Goal: Information Seeking & Learning: Find specific fact

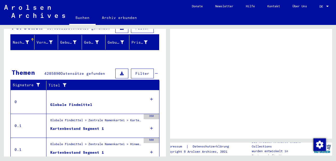
scroll to position [62, 0]
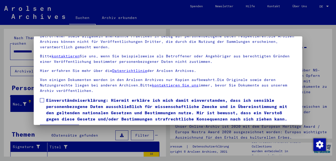
scroll to position [42, 0]
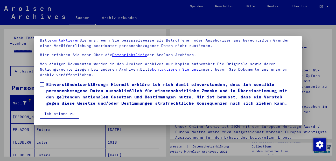
click at [41, 84] on span at bounding box center [42, 84] width 4 height 4
click at [52, 114] on button "Ich stimme zu" at bounding box center [59, 114] width 39 height 10
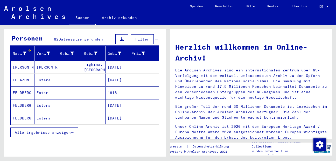
scroll to position [62, 0]
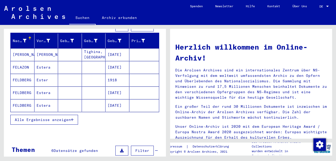
click at [74, 114] on button "Alle Ergebnisse anzeigen" at bounding box center [44, 119] width 68 height 10
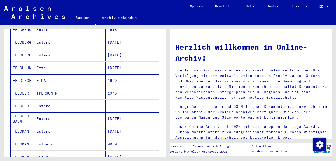
scroll to position [124, 0]
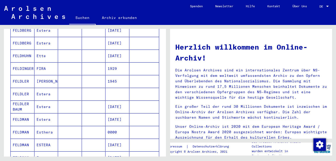
click at [113, 115] on mat-cell "[DATE]" at bounding box center [117, 119] width 24 height 12
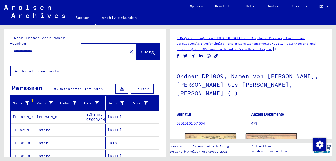
click at [30, 49] on input "**********" at bounding box center [68, 51] width 111 height 5
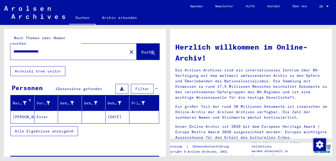
click at [112, 112] on mat-cell "[DATE]" at bounding box center [117, 116] width 24 height 12
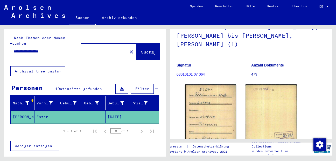
scroll to position [62, 0]
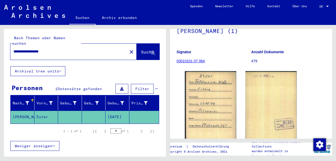
click at [32, 50] on div "**********" at bounding box center [67, 52] width 114 height 12
drag, startPoint x: 29, startPoint y: 47, endPoint x: 39, endPoint y: 46, distance: 9.6
click at [39, 49] on input "**********" at bounding box center [68, 51] width 111 height 5
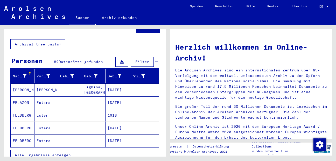
scroll to position [63, 0]
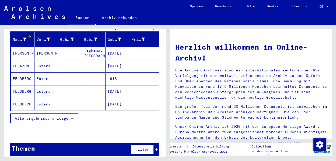
type input "**********"
click at [47, 116] on button "Alle Ergebnisse anzeigen" at bounding box center [44, 118] width 68 height 10
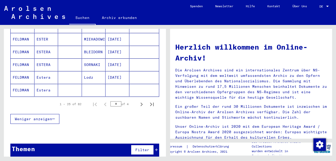
scroll to position [332, 0]
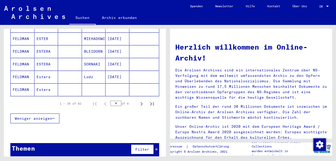
click at [114, 62] on mat-cell "[DATE]" at bounding box center [117, 64] width 24 height 12
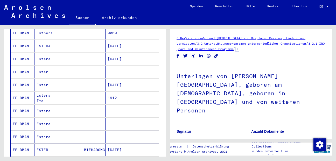
scroll to position [213, 0]
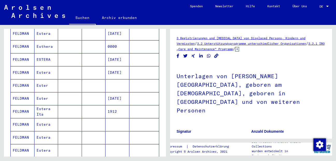
click at [111, 69] on mat-cell "[DATE]" at bounding box center [117, 72] width 24 height 13
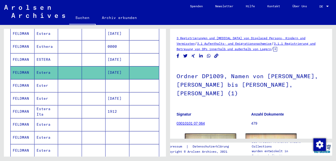
click at [111, 53] on mat-cell "[DATE]" at bounding box center [117, 59] width 24 height 13
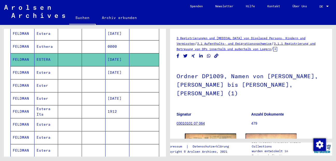
scroll to position [182, 0]
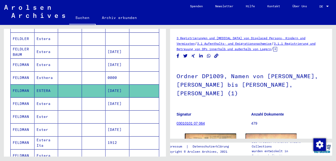
click at [118, 59] on mat-cell "[DATE]" at bounding box center [117, 64] width 24 height 13
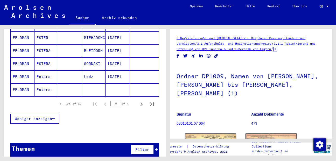
scroll to position [338, 0]
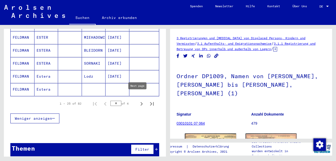
click at [138, 100] on icon "Next page" at bounding box center [141, 103] width 7 height 7
type input "*"
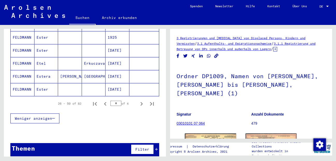
click at [113, 83] on mat-cell "[DATE]" at bounding box center [117, 89] width 24 height 13
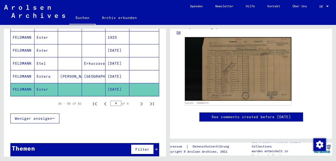
scroll to position [307, 0]
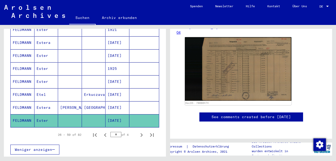
click at [114, 104] on mat-cell "[DATE]" at bounding box center [117, 107] width 24 height 13
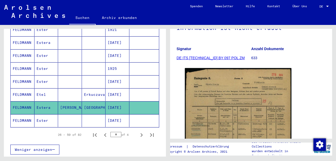
scroll to position [276, 0]
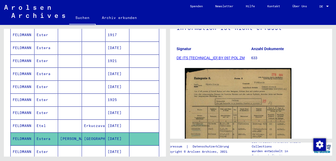
click at [119, 106] on mat-cell "[DATE]" at bounding box center [117, 112] width 24 height 13
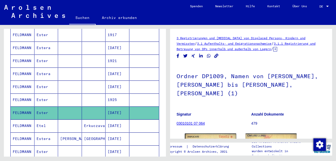
click at [112, 119] on mat-cell "[DATE]" at bounding box center [117, 125] width 24 height 13
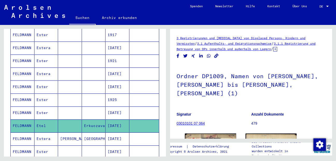
click at [112, 84] on mat-cell "[DATE]" at bounding box center [117, 86] width 24 height 13
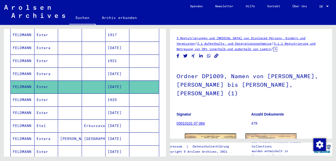
click at [115, 69] on mat-cell "[DATE]" at bounding box center [117, 73] width 24 height 13
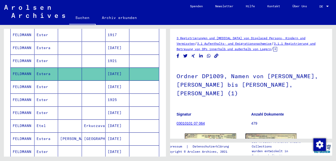
click at [117, 59] on mat-cell "1921" at bounding box center [117, 60] width 24 height 13
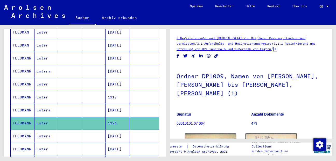
click at [114, 106] on mat-cell "[DATE]" at bounding box center [117, 110] width 24 height 13
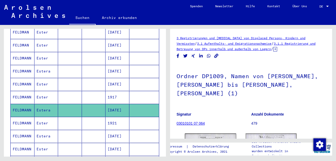
click at [113, 91] on mat-cell "1917" at bounding box center [117, 97] width 24 height 13
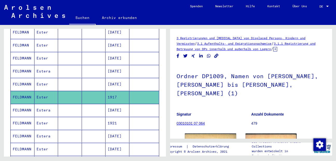
click at [114, 68] on mat-cell "[DATE]" at bounding box center [117, 71] width 24 height 13
